Goal: Task Accomplishment & Management: Manage account settings

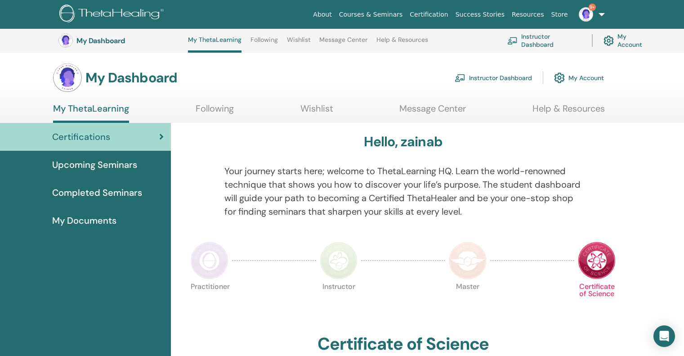
scroll to position [428, 0]
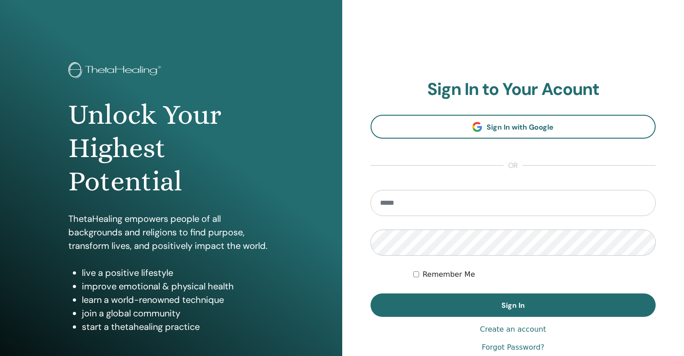
type input "**********"
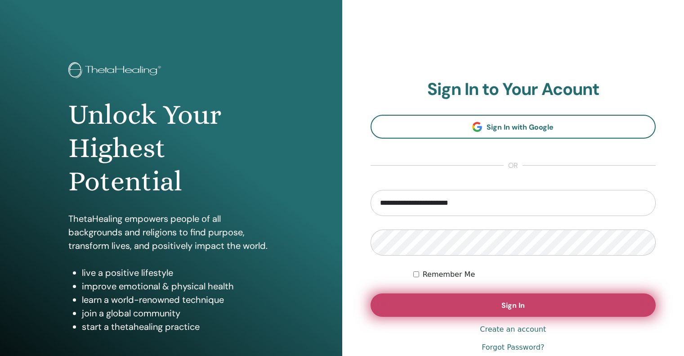
click at [512, 305] on span "Sign In" at bounding box center [512, 304] width 23 height 9
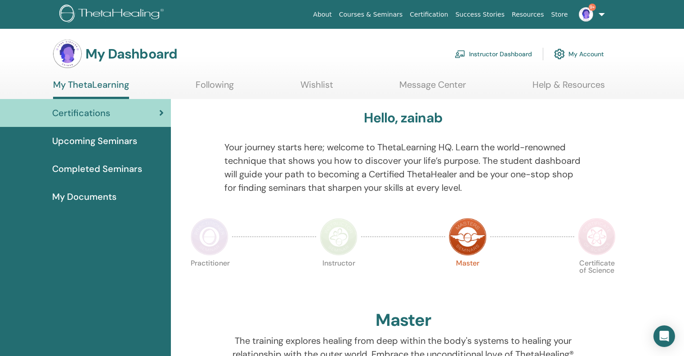
click at [492, 52] on link "Instructor Dashboard" at bounding box center [492, 54] width 77 height 20
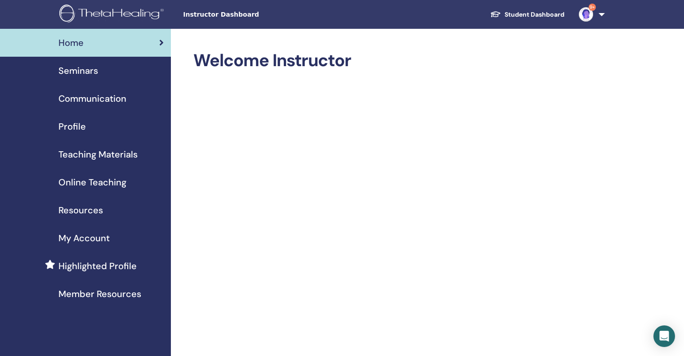
click at [77, 74] on span "Seminars" at bounding box center [78, 70] width 40 height 13
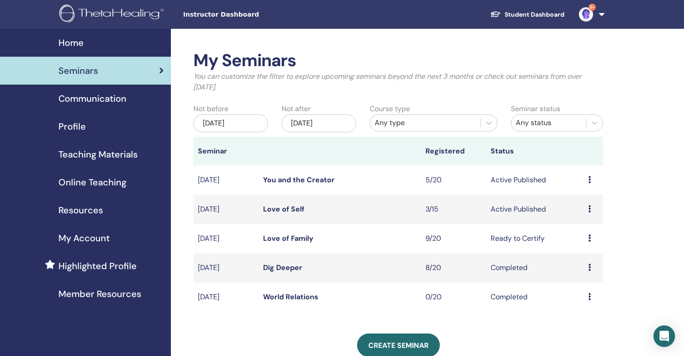
click at [588, 241] on td "Preview Edit Attendees Cancel" at bounding box center [593, 238] width 19 height 29
click at [588, 237] on icon at bounding box center [589, 237] width 3 height 7
click at [587, 272] on link "Attendees" at bounding box center [582, 271] width 34 height 9
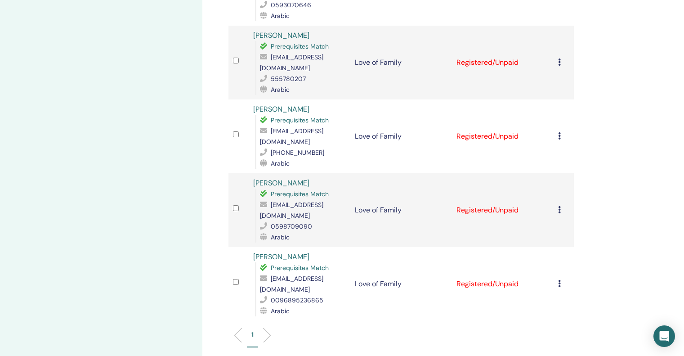
scroll to position [584, 0]
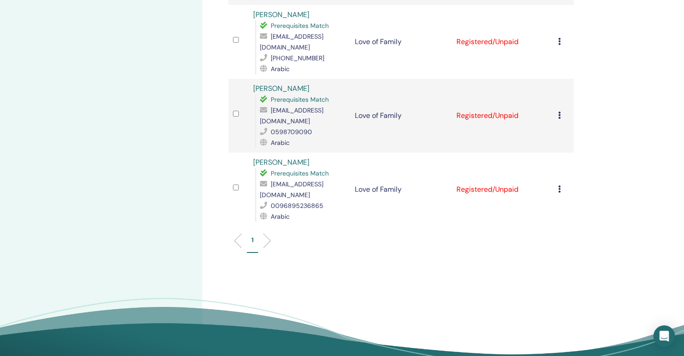
click at [560, 185] on icon at bounding box center [559, 188] width 3 height 7
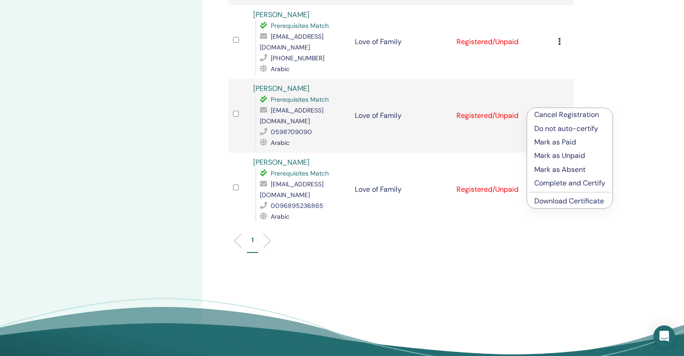
click at [583, 184] on p "Complete and Certify" at bounding box center [569, 183] width 71 height 11
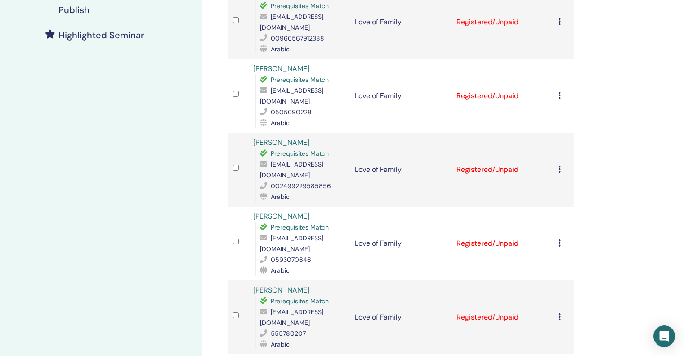
scroll to position [405, 0]
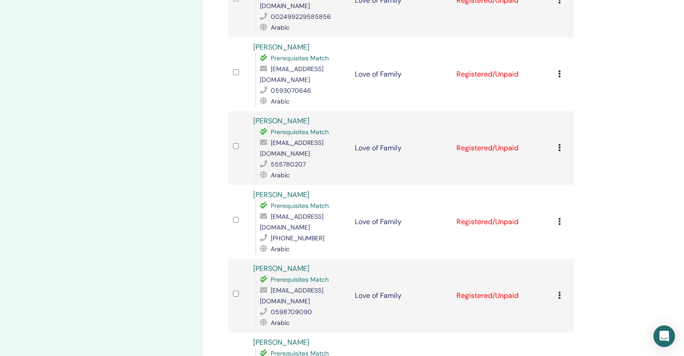
click at [559, 291] on icon at bounding box center [559, 294] width 3 height 7
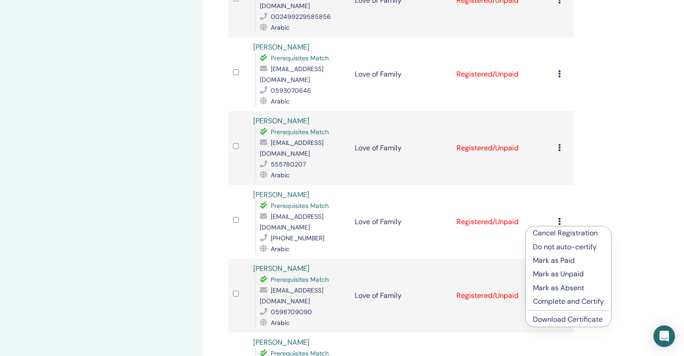
click at [572, 300] on p "Complete and Certify" at bounding box center [568, 301] width 71 height 11
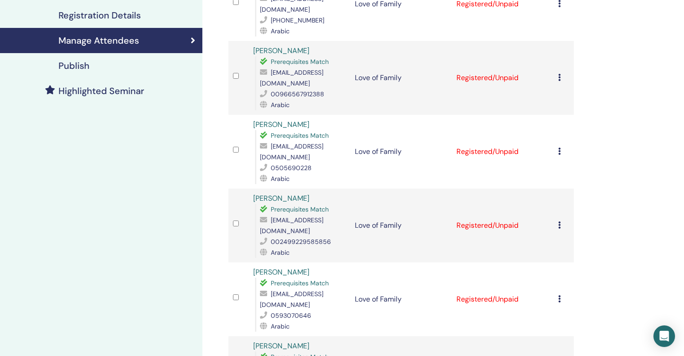
scroll to position [360, 0]
